Goal: Task Accomplishment & Management: Use online tool/utility

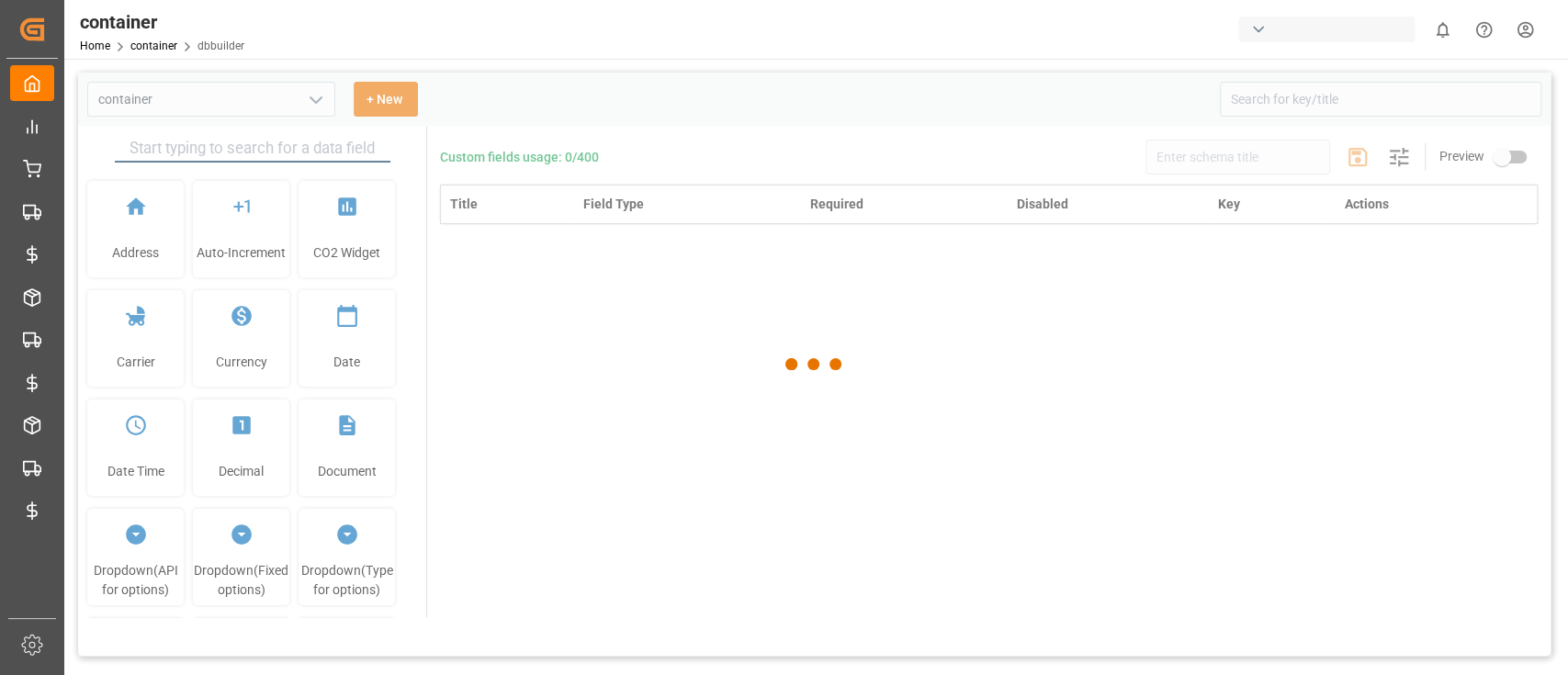
type input "Container Schema"
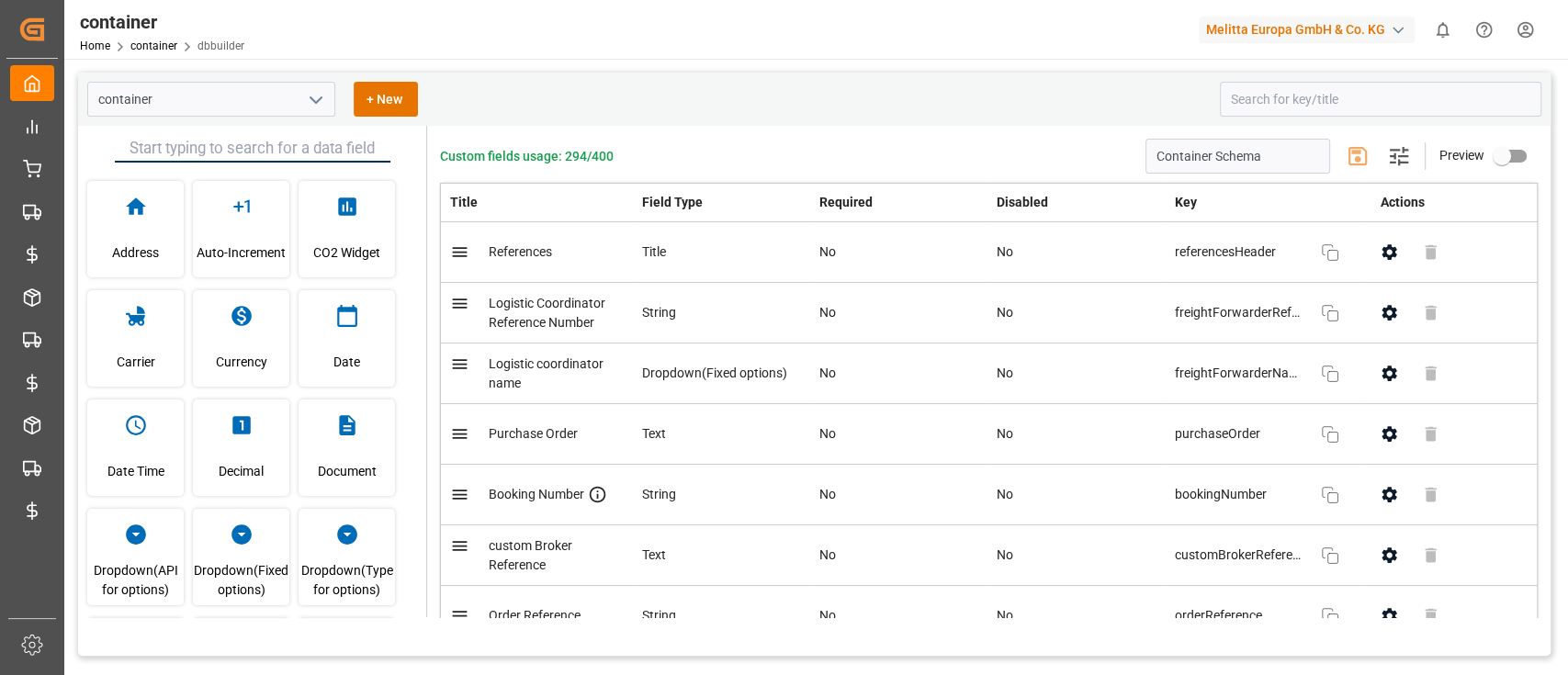
click at [1366, 30] on div "Melitta Europa GmbH & Co. KG" at bounding box center [1307, 30] width 216 height 27
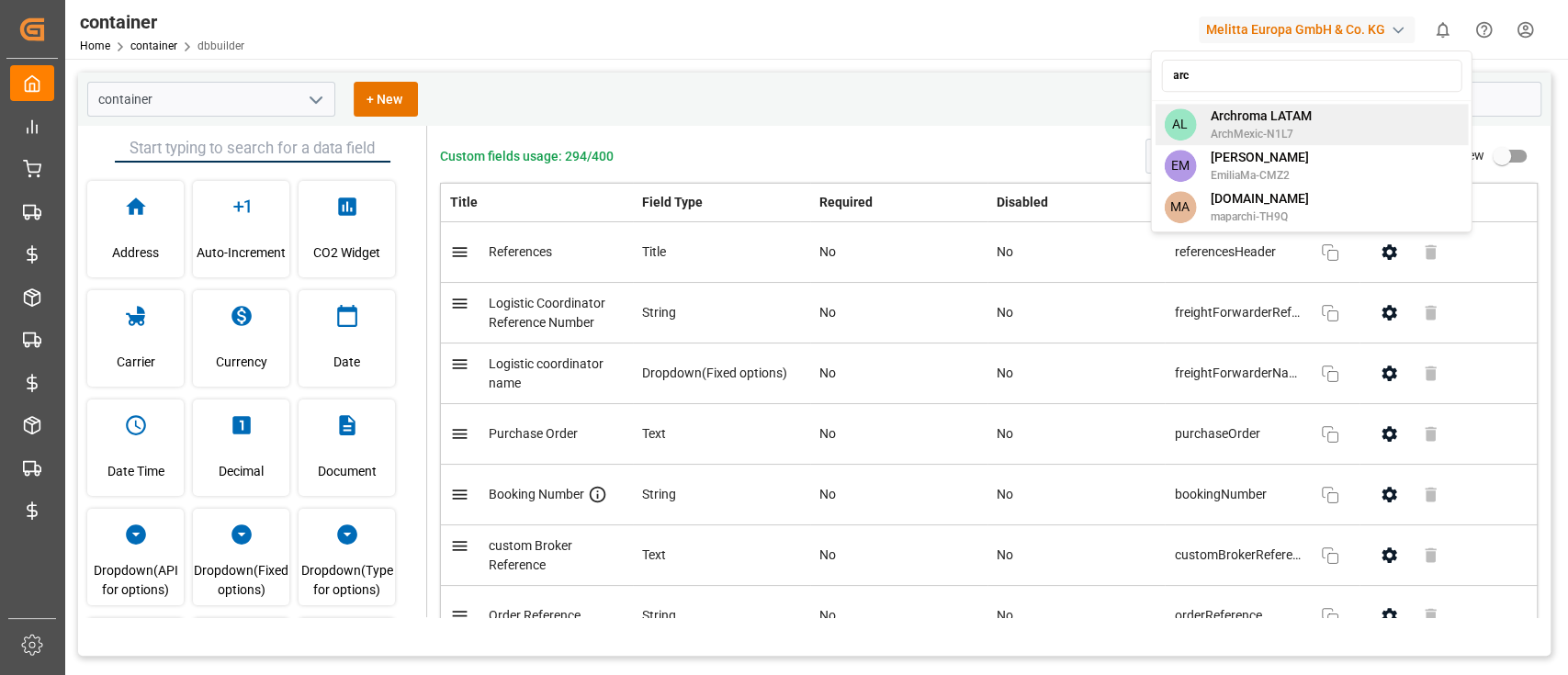
type input "arc"
click at [1350, 120] on div "AL Archroma LATAM ArchMexic-N1L7" at bounding box center [1311, 124] width 313 height 42
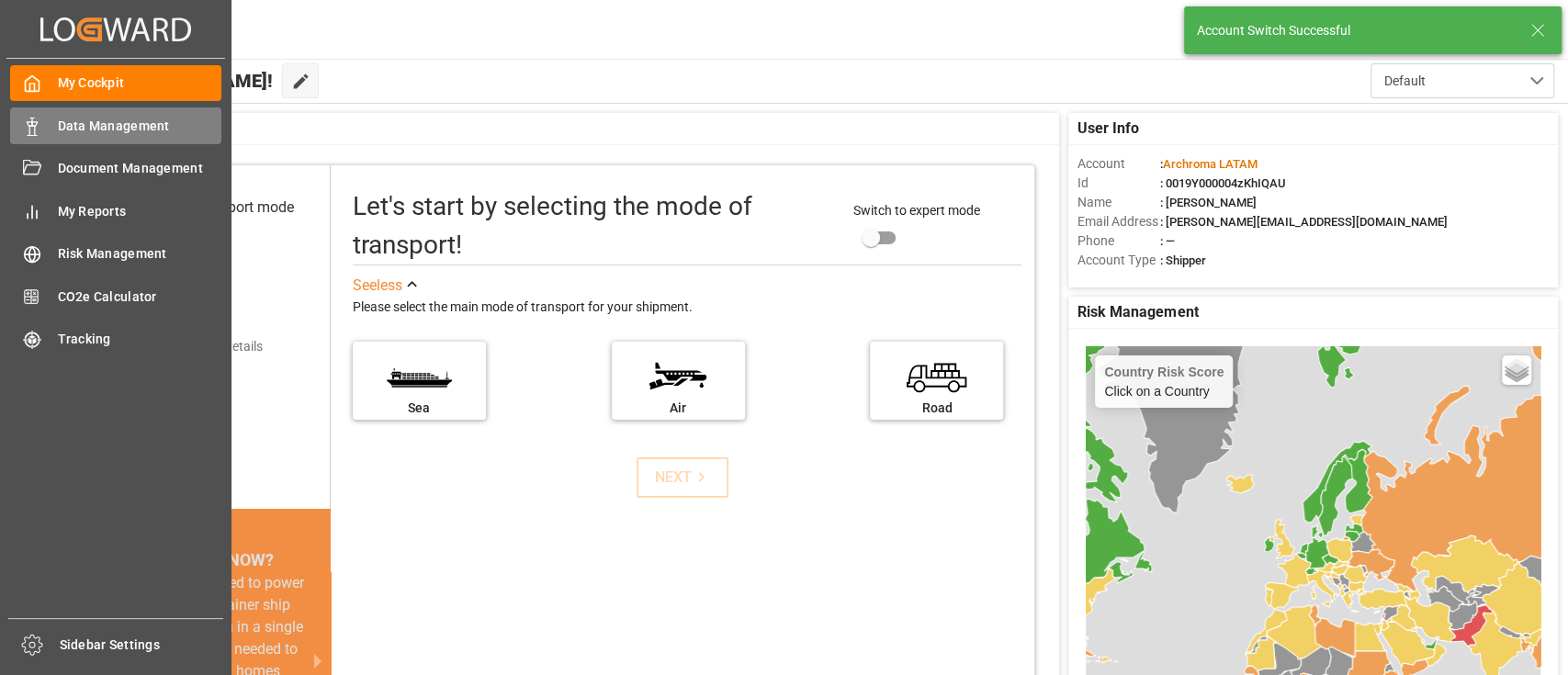
click at [40, 128] on icon at bounding box center [32, 127] width 18 height 18
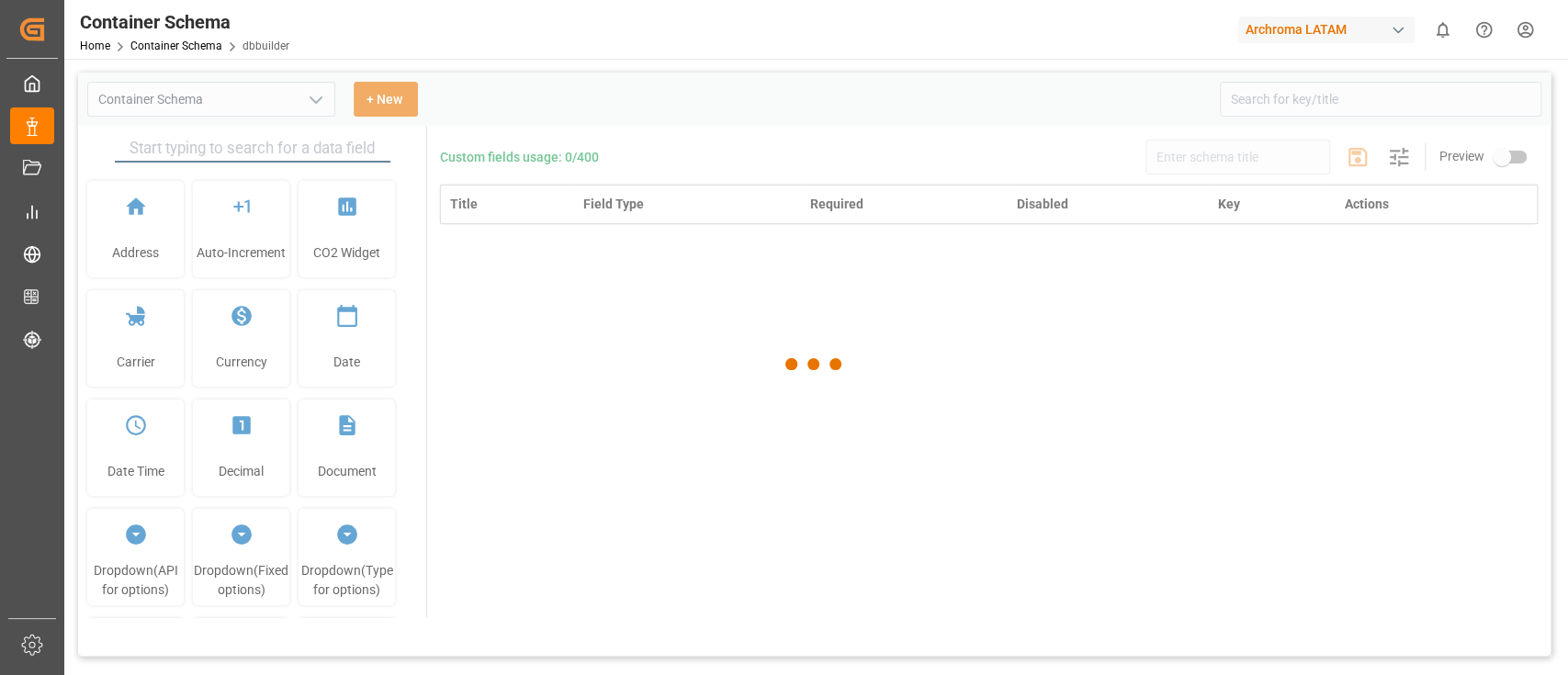
type input "Container Schema"
